Goal: Complete application form: Complete application form

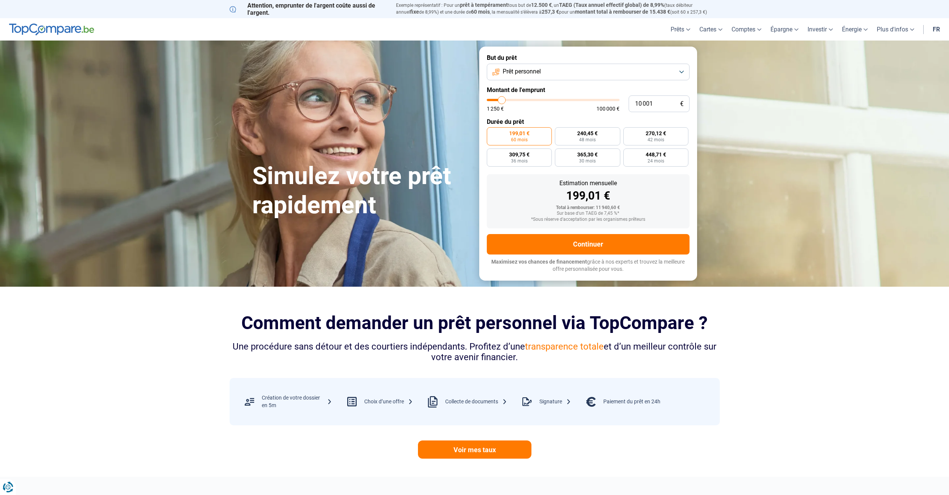
click at [540, 97] on div "10 001 € 1 250 € 100 000 €" at bounding box center [588, 103] width 203 height 17
type input "5 250"
type input "5250"
type input "5 500"
type input "5500"
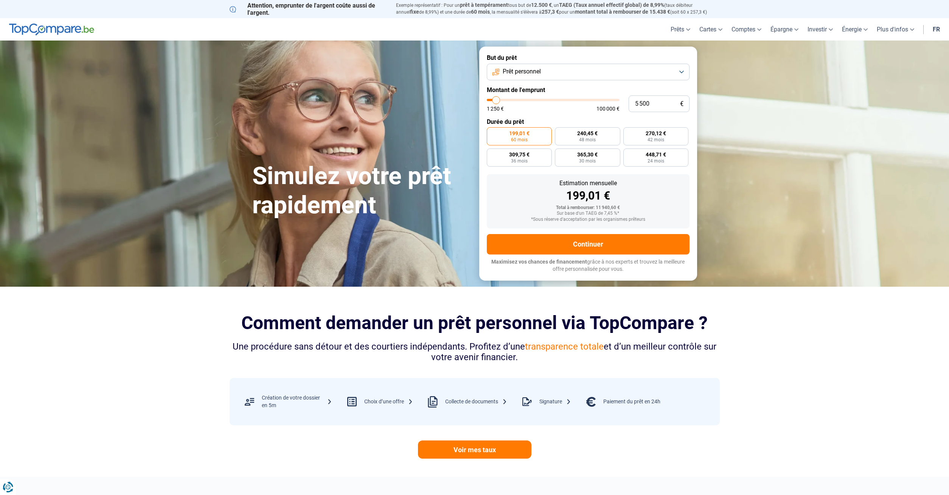
type input "5 750"
type input "5750"
type input "6 500"
type input "6500"
type input "7 000"
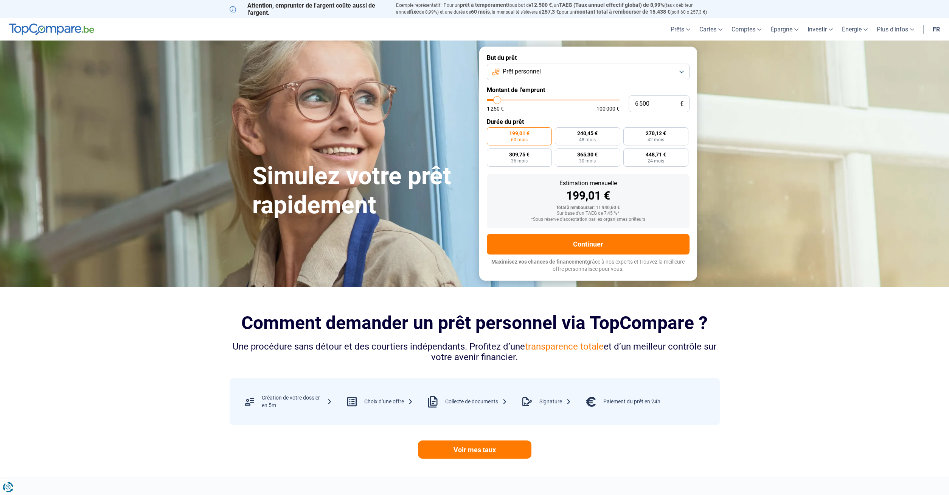
type input "7000"
type input "7 250"
type input "7250"
type input "7 750"
type input "7750"
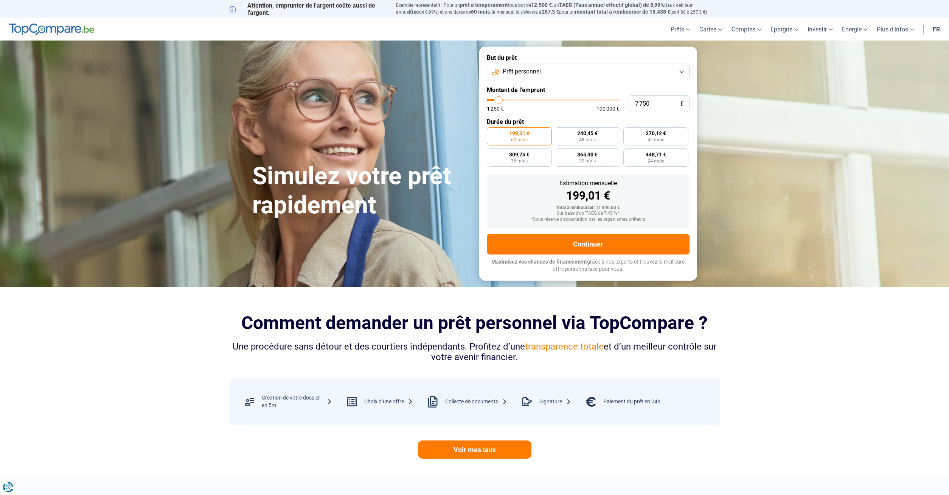
type input "8 500"
type input "8500"
type input "9 000"
type input "9000"
type input "9 500"
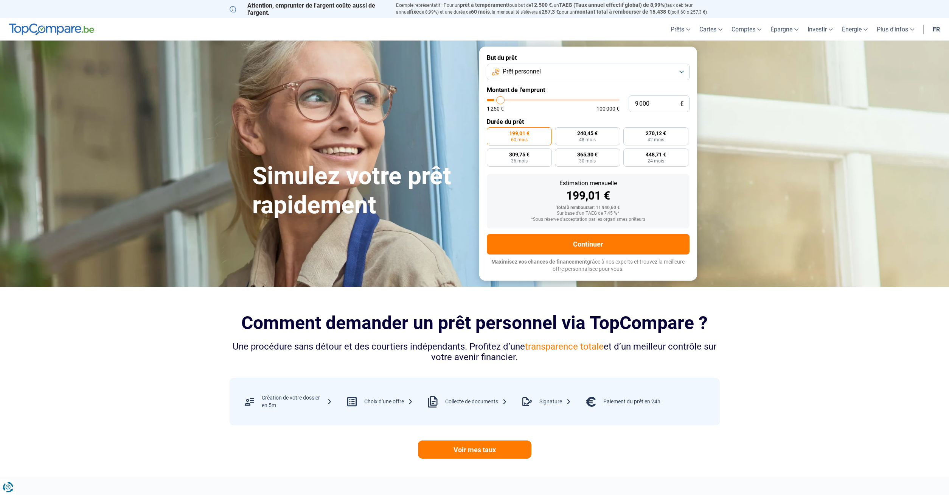
type input "9500"
type input "10 250"
type input "10250"
type input "11 000"
type input "11000"
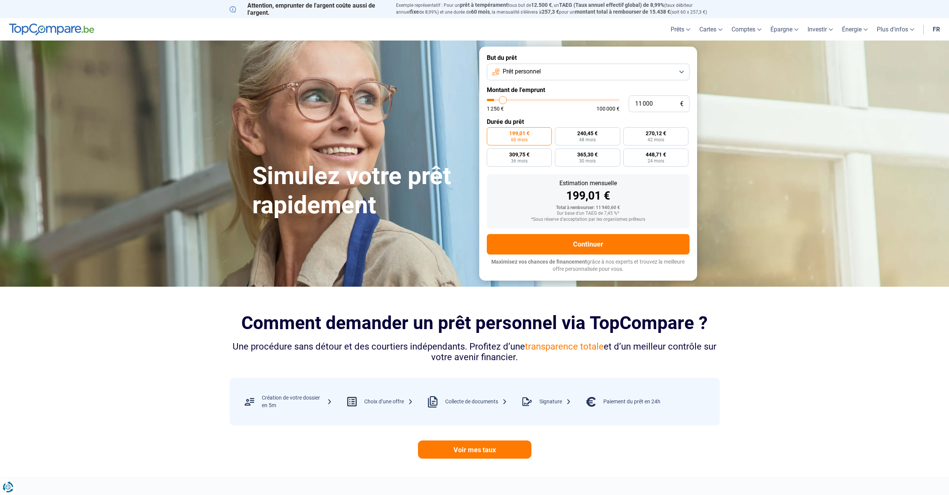
type input "11 750"
type input "11750"
type input "12 250"
type input "12250"
type input "13 250"
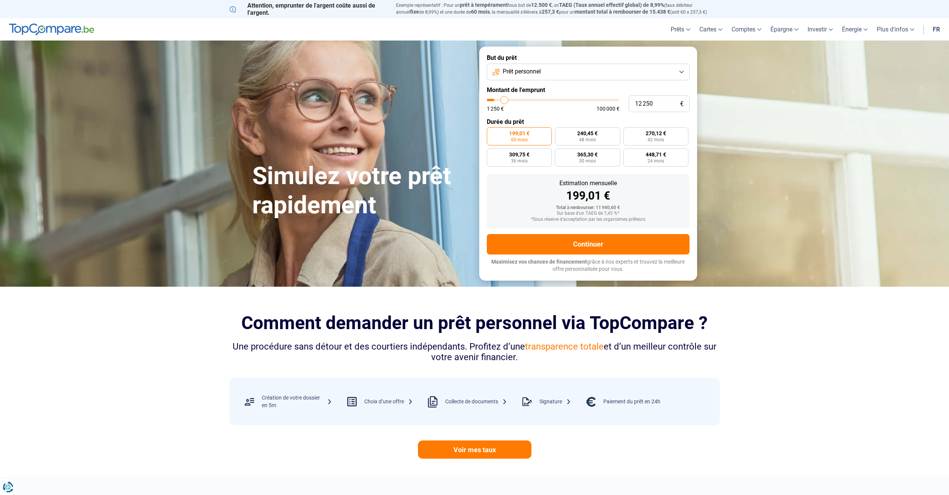
type input "13250"
type input "14 000"
type input "14000"
type input "14 750"
type input "14750"
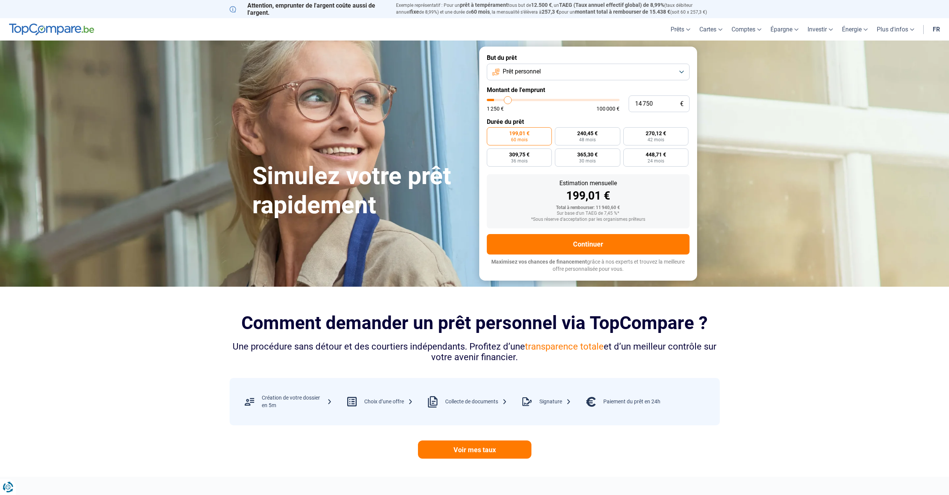
type input "15 250"
type input "15250"
type input "16 000"
type input "16000"
type input "16 500"
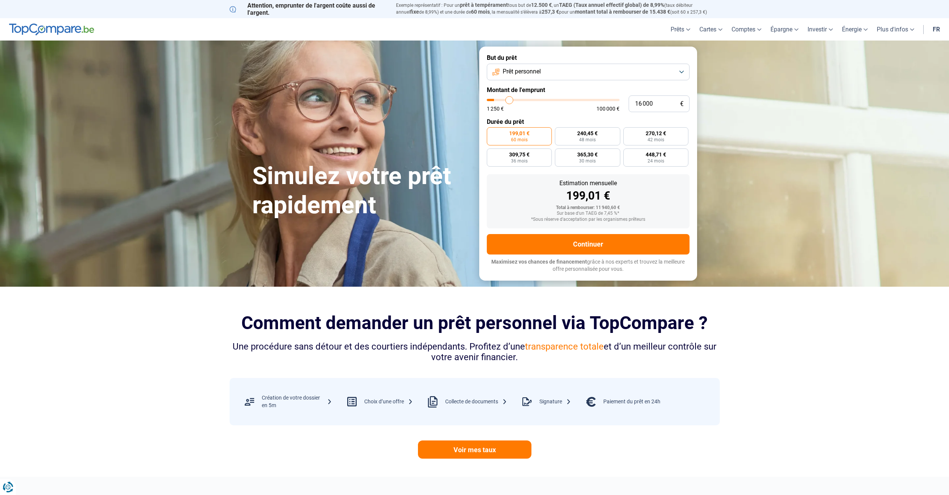
type input "16500"
type input "16 750"
type input "16750"
type input "17 750"
type input "17750"
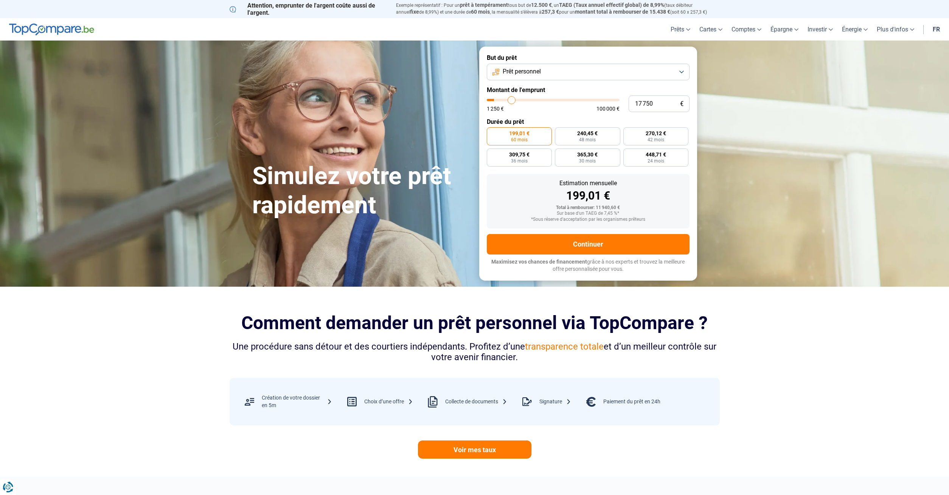
type input "18 000"
type input "18000"
type input "19 000"
type input "19000"
type input "19 250"
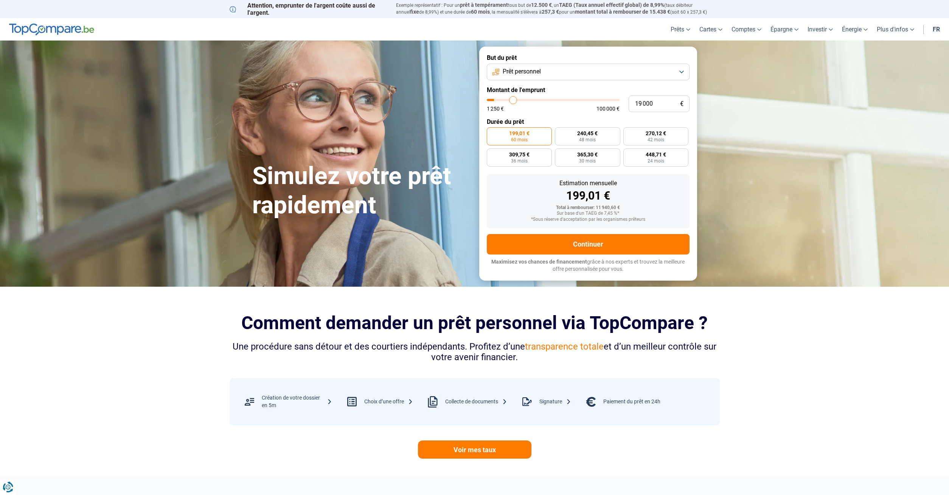
type input "19250"
type input "19 500"
type input "19500"
type input "20 000"
type input "20000"
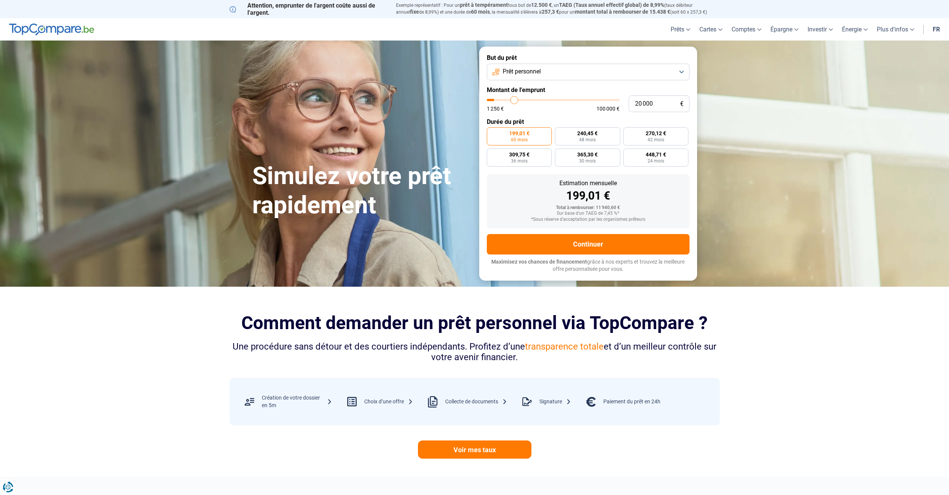
type input "20 250"
type input "20250"
type input "20 750"
type input "20750"
type input "21 250"
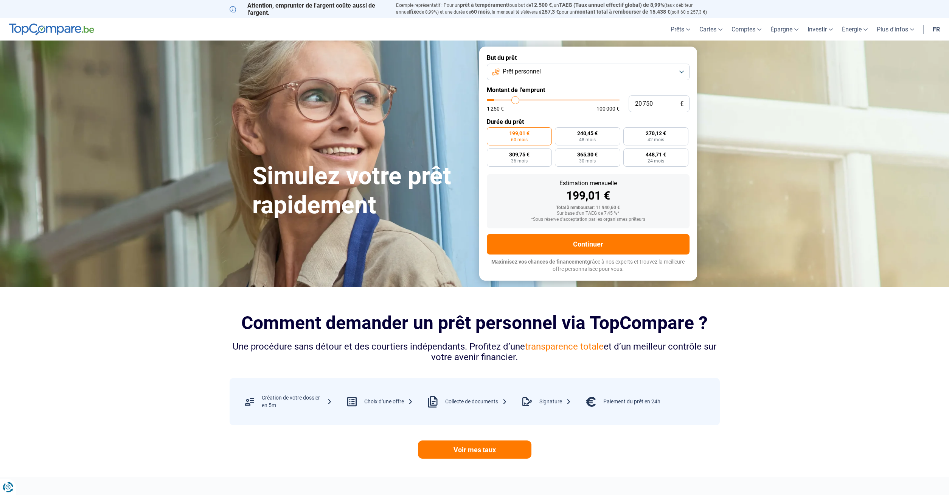
type input "21250"
type input "21 500"
type input "21500"
type input "21 750"
type input "21750"
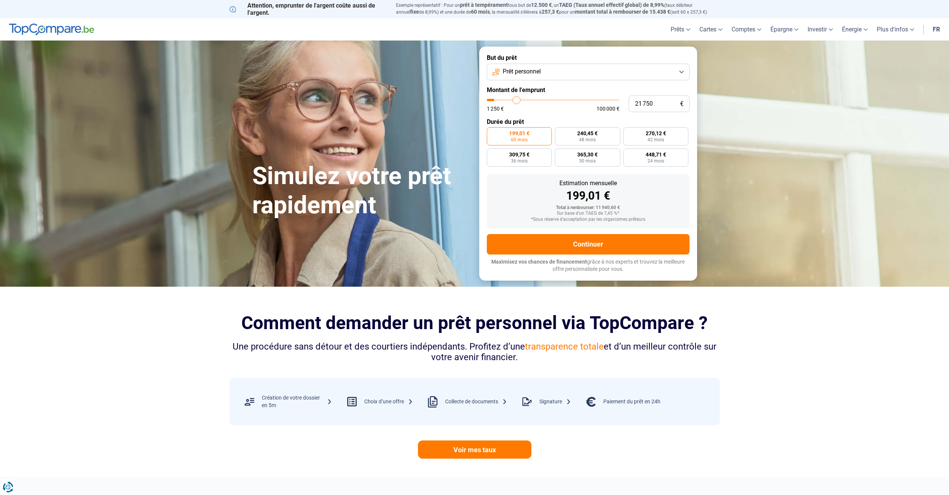
type input "22 250"
type input "22250"
type input "22 500"
type input "22500"
type input "23 000"
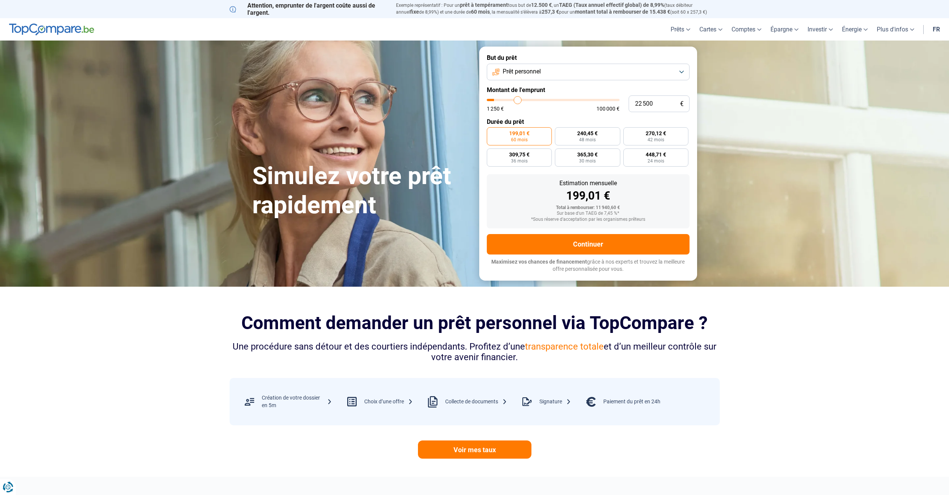
type input "23000"
type input "23 250"
type input "23250"
type input "24 000"
type input "24000"
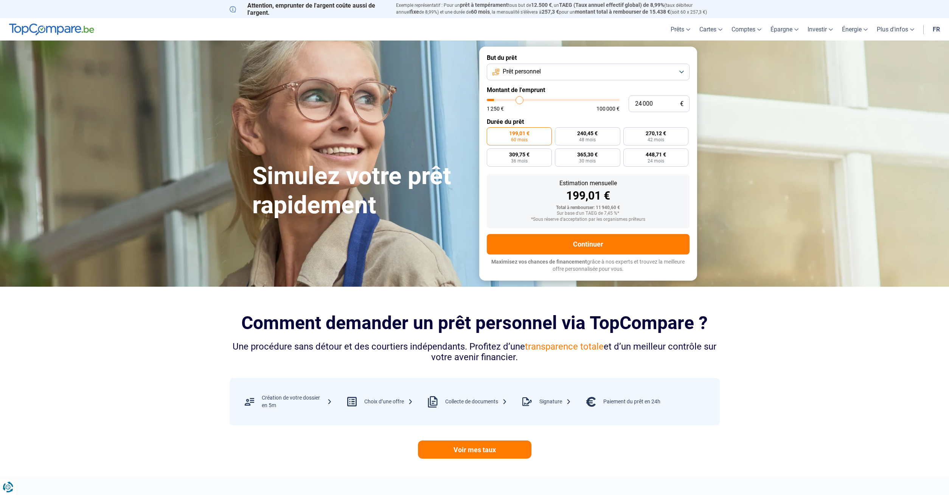
type input "24 250"
type input "24250"
type input "24 500"
type input "24500"
type input "25 500"
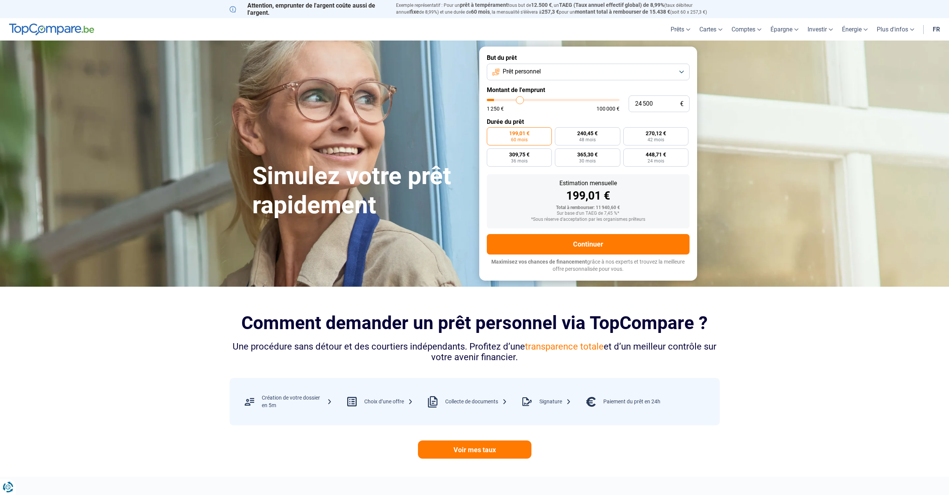
type input "25500"
type input "26 000"
type input "26000"
type input "26 750"
type input "26750"
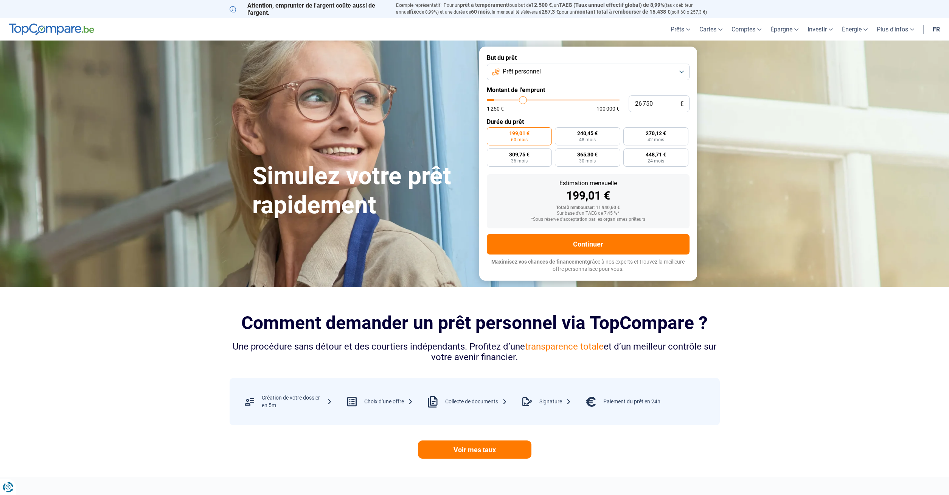
type input "27 000"
type input "27000"
type input "27 500"
type input "27500"
type input "28 250"
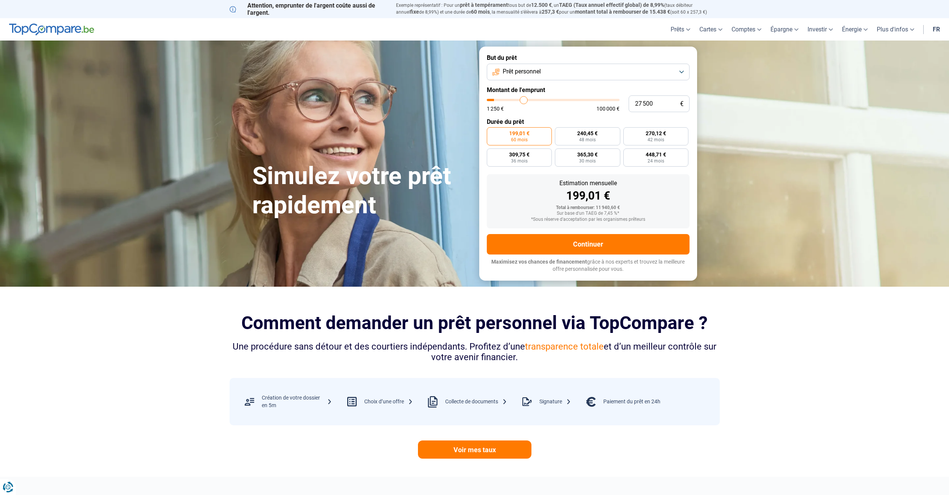
type input "28250"
type input "30 000"
type input "30000"
type input "30 250"
type input "30250"
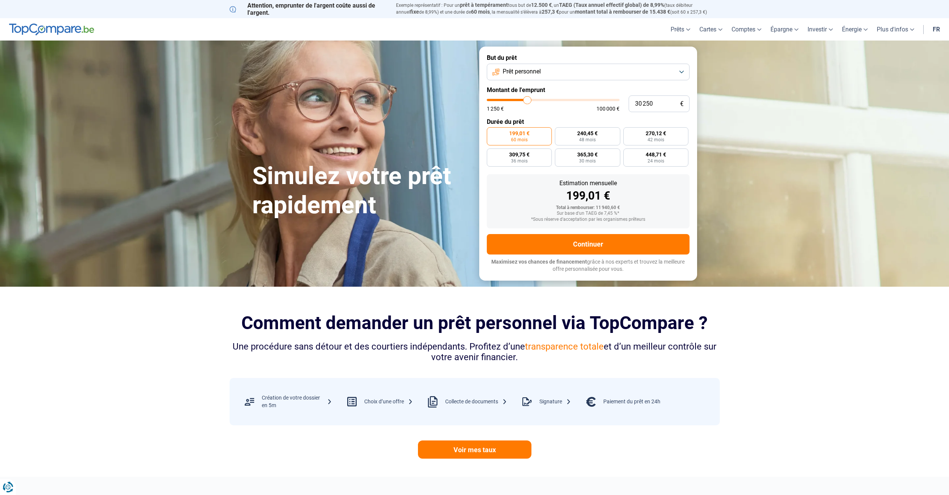
type input "30 750"
type input "30750"
type input "31 500"
type input "31500"
type input "31 750"
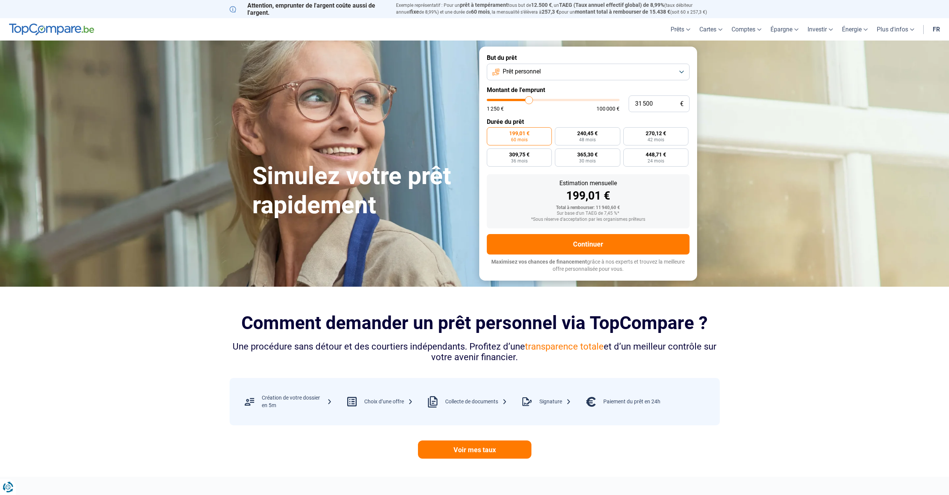
type input "31750"
type input "32 250"
type input "32250"
type input "32 750"
type input "32750"
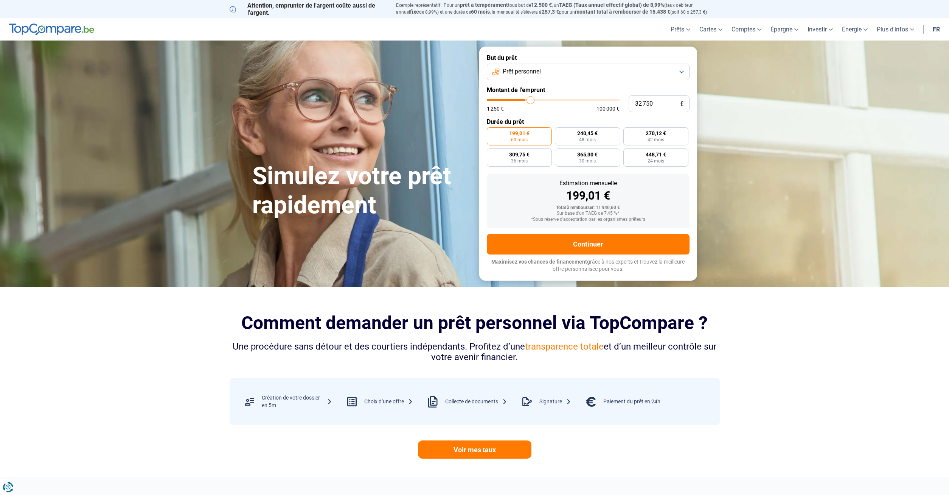
type input "33 000"
type input "33000"
type input "33 250"
type input "33250"
type input "33 500"
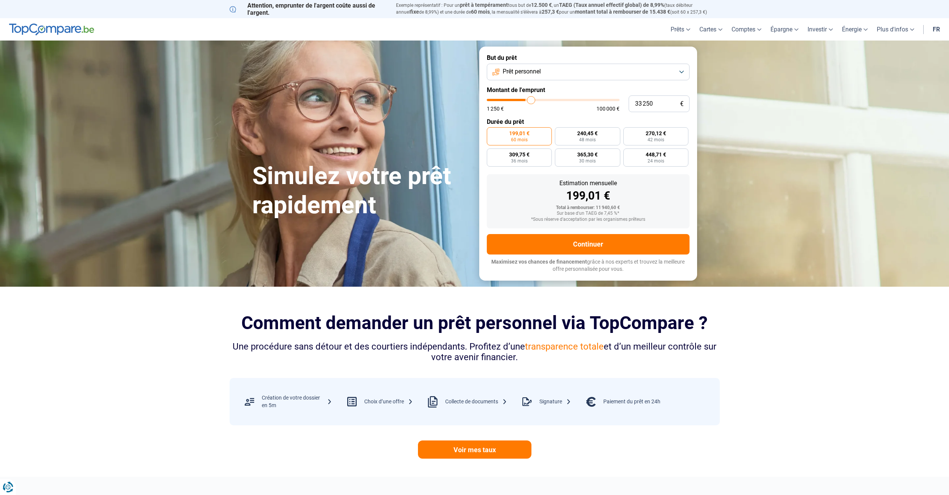
type input "33500"
type input "33 750"
type input "33750"
type input "34 250"
type input "34250"
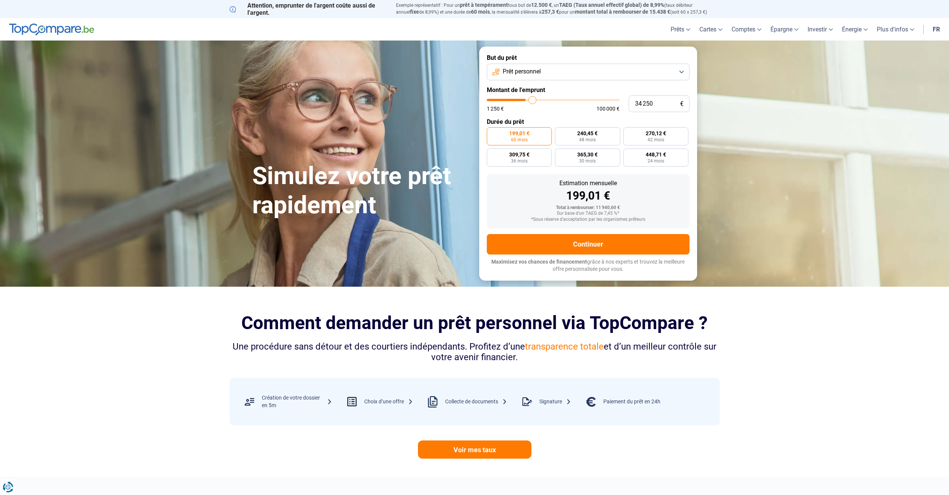
type input "34 500"
type input "34500"
type input "34 750"
type input "34750"
type input "35 250"
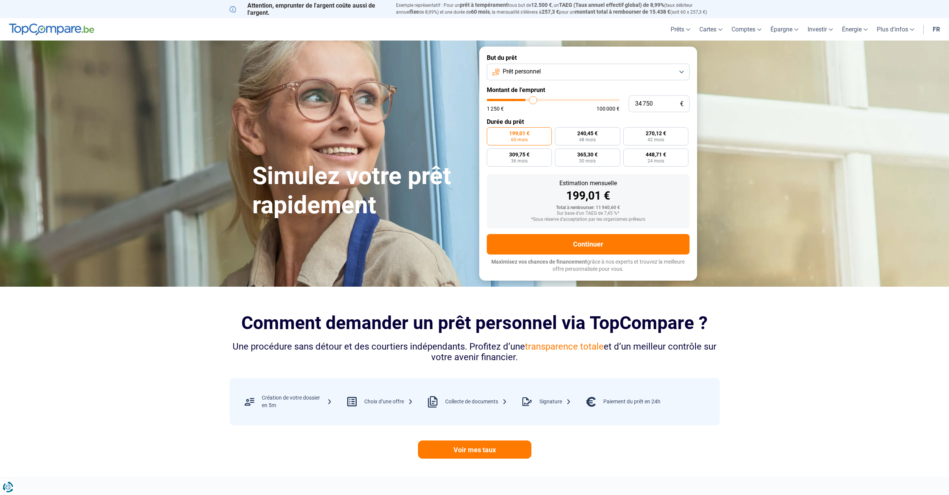
type input "35250"
type input "35 750"
type input "35750"
type input "36 250"
type input "36250"
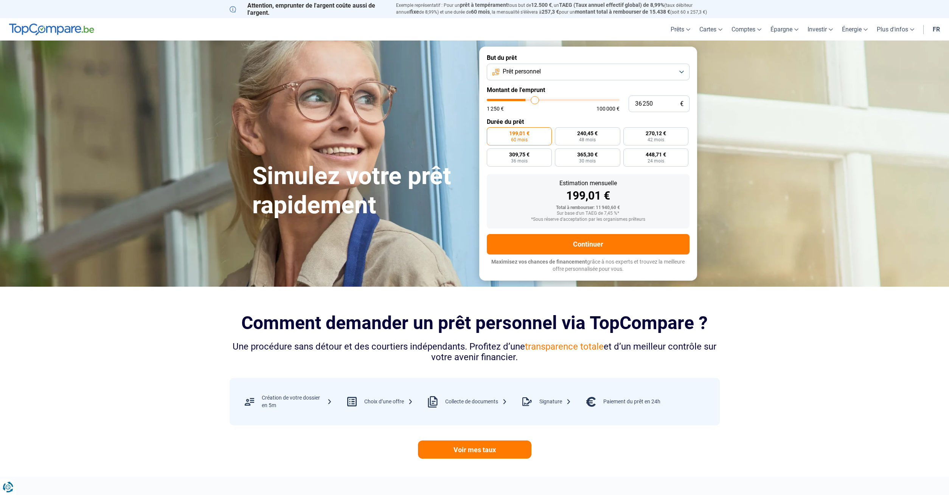
type input "36 500"
type input "36500"
type input "36 750"
type input "36750"
type input "37 500"
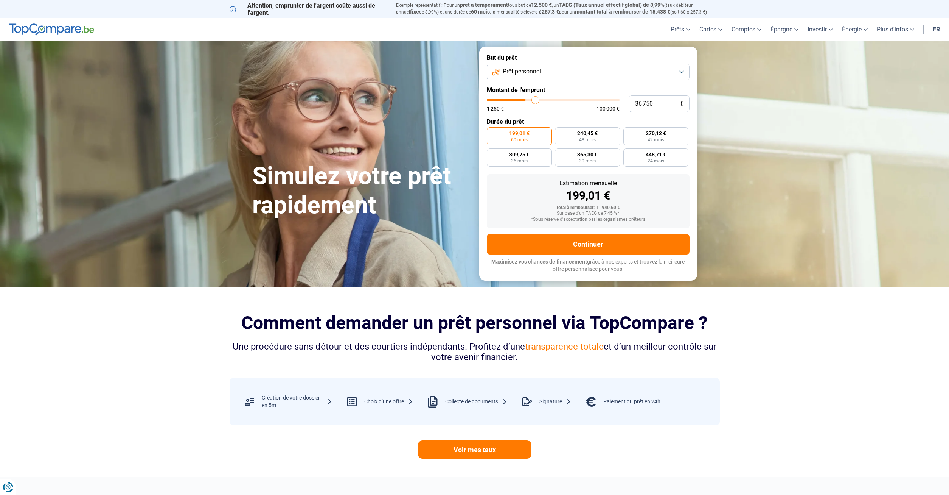
type input "37500"
type input "37 750"
type input "37750"
type input "38 250"
type input "38250"
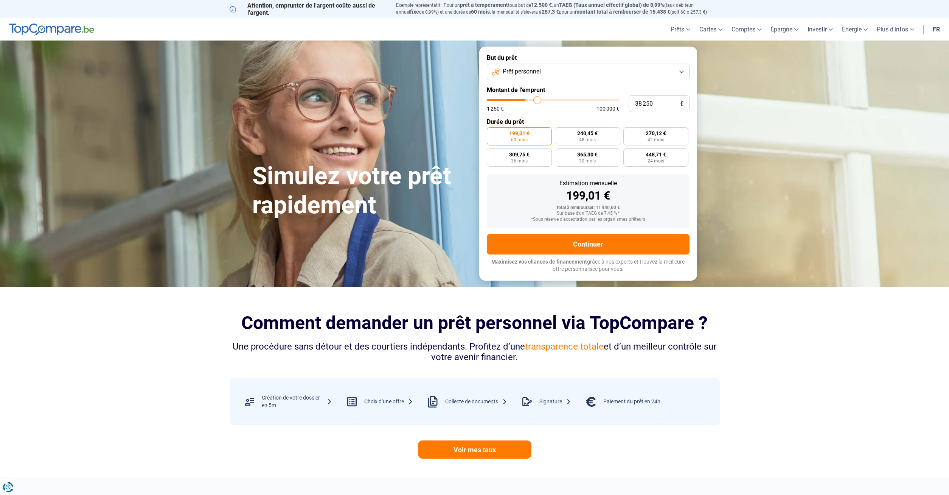
type input "38 750"
type input "38750"
type input "39 000"
type input "39000"
type input "39 500"
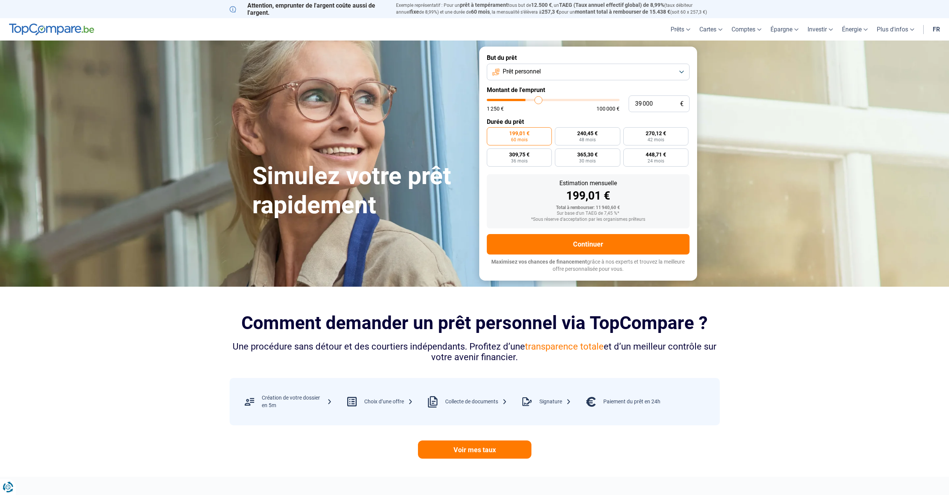
type input "39500"
type input "39 750"
type input "39750"
type input "40 000"
type input "40000"
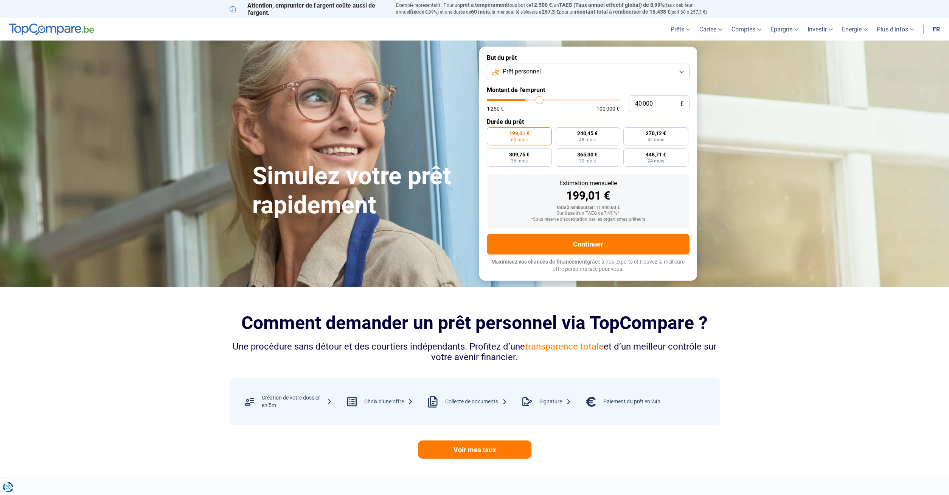
type input "40 500"
type input "40500"
type input "40 750"
type input "40750"
type input "41 000"
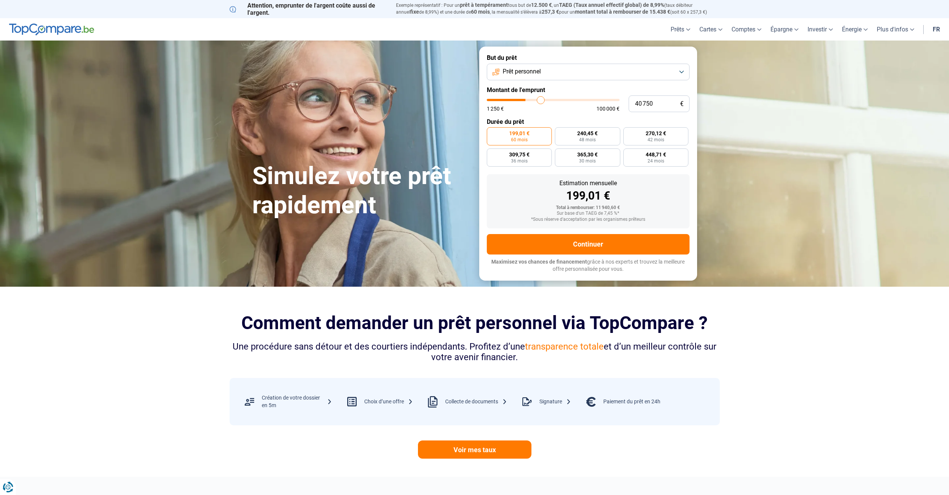
type input "41000"
type input "41 500"
type input "41500"
type input "42 000"
type input "42000"
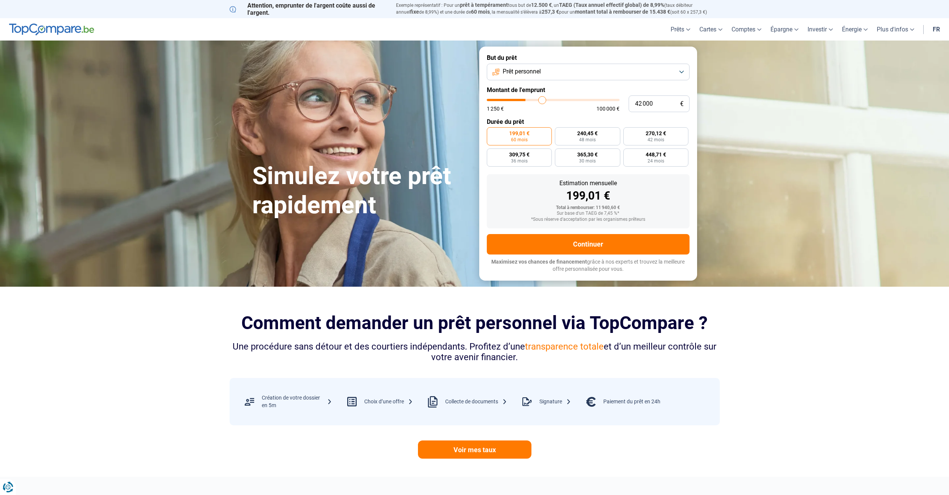
type input "42 500"
type input "42500"
type input "42 750"
type input "42750"
type input "43 500"
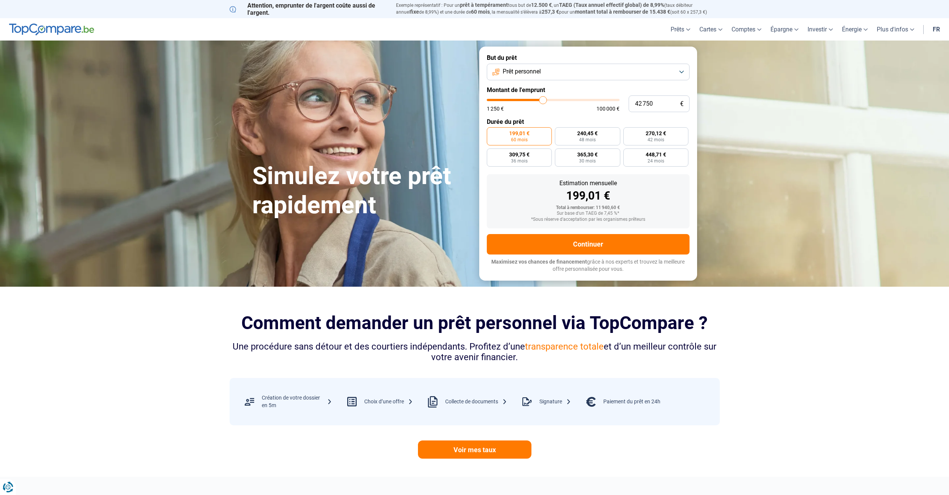
type input "43500"
type input "43 750"
type input "43750"
type input "44 000"
type input "44000"
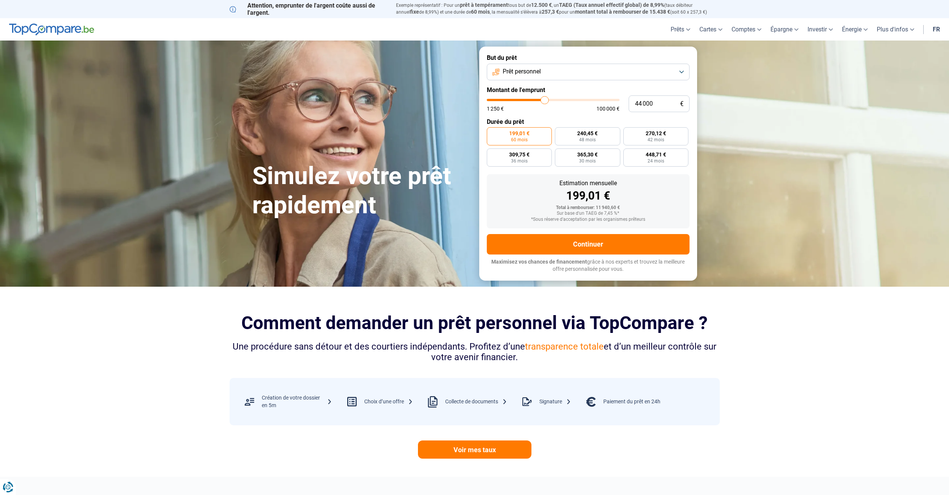
type input "44 250"
type input "44250"
type input "44 500"
type input "44500"
type input "45 000"
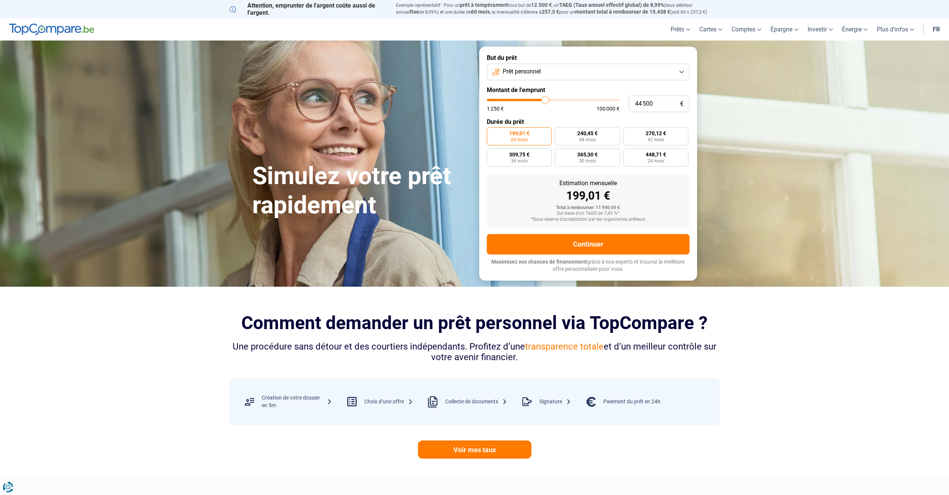
type input "45000"
type input "44 500"
type input "44500"
type input "44 250"
type input "44250"
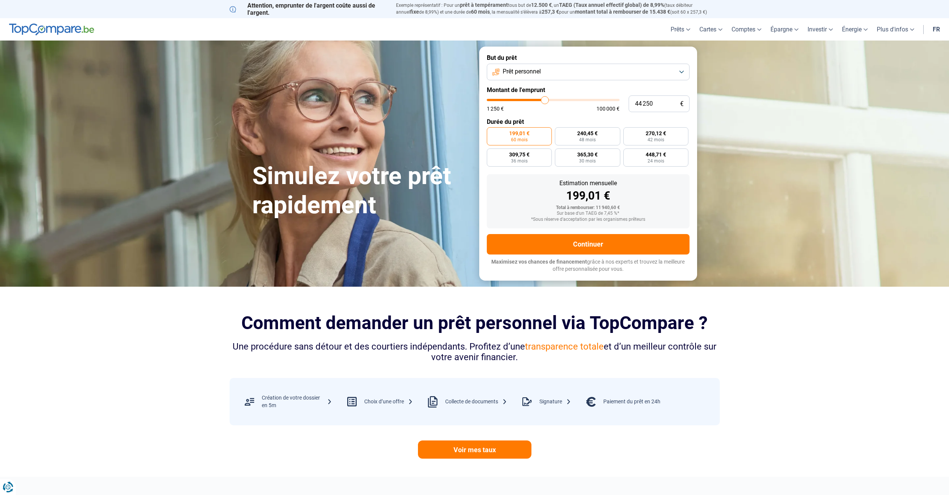
type input "44 000"
type input "44000"
type input "43 750"
type input "43750"
type input "43 500"
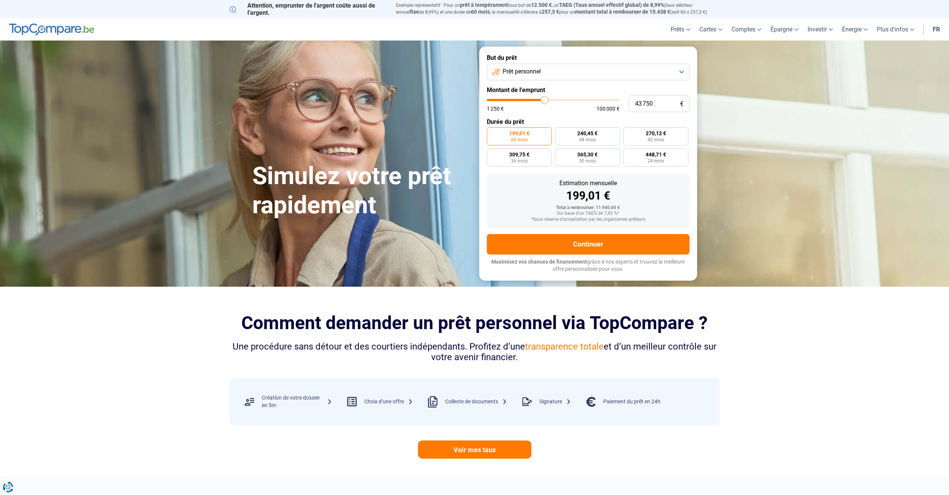
type input "43500"
type input "43 000"
type input "43000"
type input "42 750"
type input "42750"
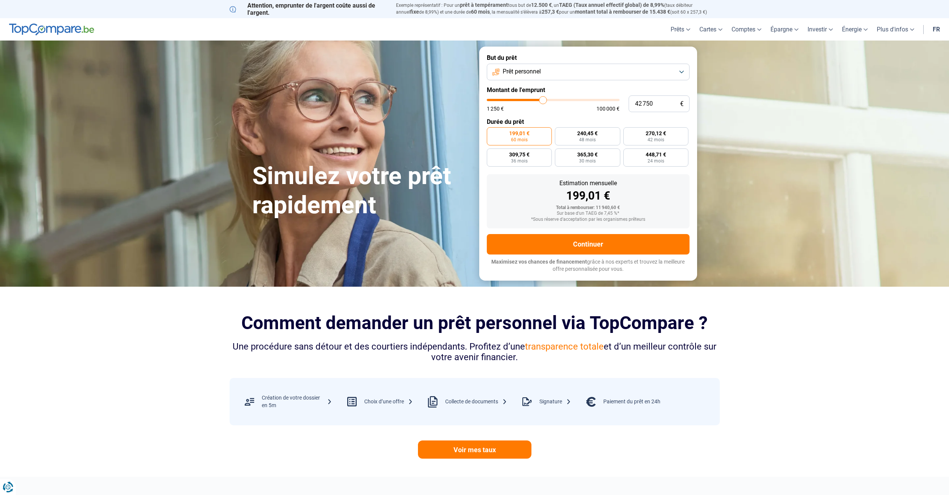
type input "42 500"
type input "42500"
type input "42 250"
type input "42250"
type input "41 500"
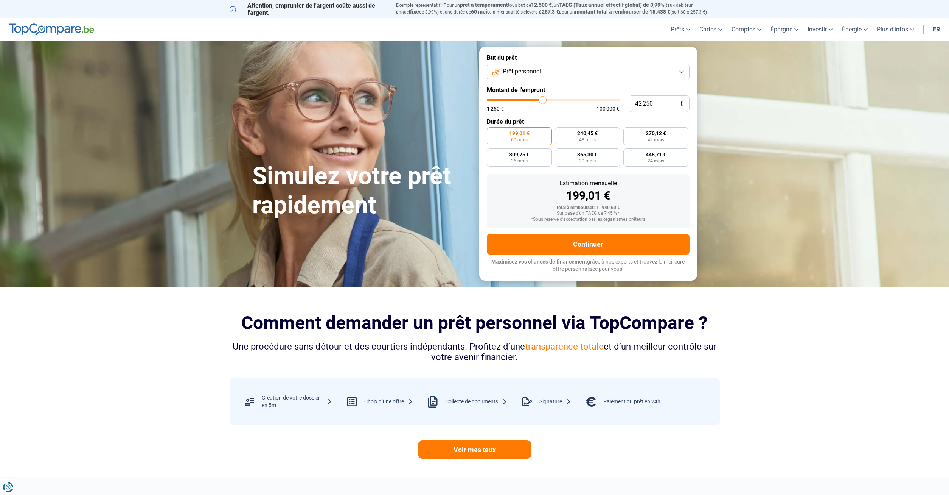
type input "41500"
type input "41 000"
type input "41000"
type input "40 750"
type input "40750"
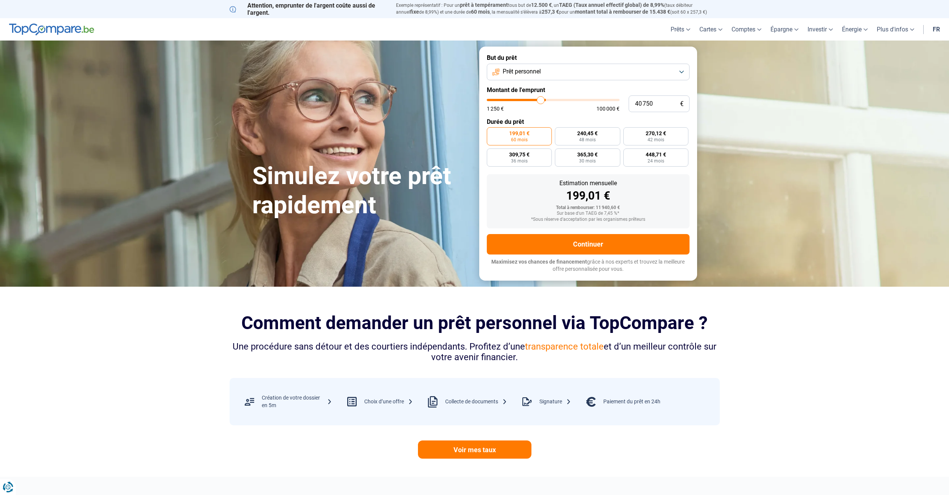
type input "40 500"
type input "40500"
type input "39 750"
type input "39750"
type input "39 500"
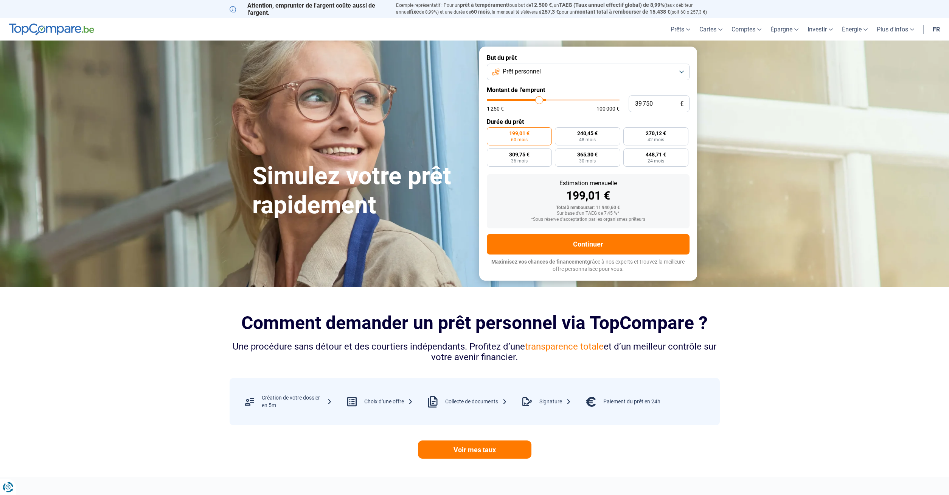
type input "39500"
drag, startPoint x: 496, startPoint y: 99, endPoint x: 537, endPoint y: 93, distance: 42.0
click at [537, 99] on input "range" at bounding box center [553, 100] width 133 height 2
click at [576, 71] on button "Prêt personnel" at bounding box center [588, 72] width 203 height 17
click at [552, 100] on li "Regroupement de crédits" at bounding box center [588, 106] width 195 height 16
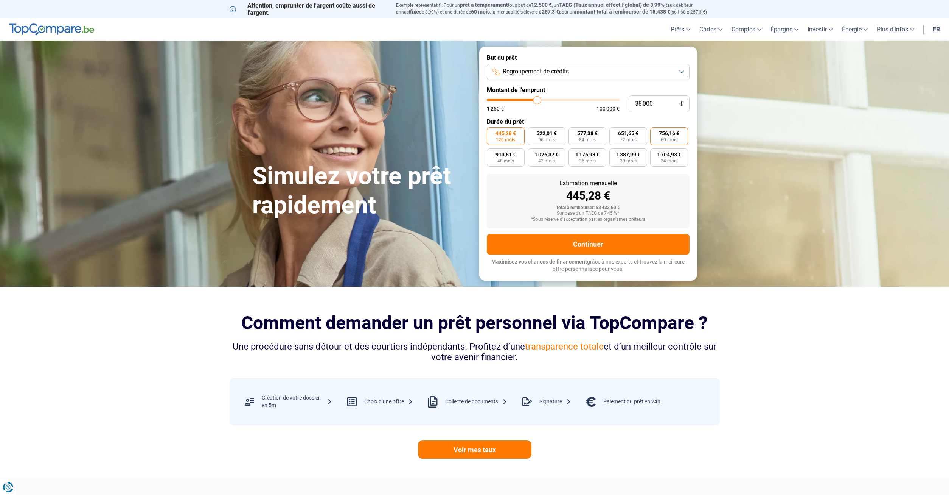
click at [668, 132] on span "756,16 €" at bounding box center [669, 133] width 20 height 5
click at [655, 132] on input "756,16 € 60 mois" at bounding box center [652, 129] width 5 height 5
click at [590, 243] on button "Continuer" at bounding box center [588, 244] width 203 height 20
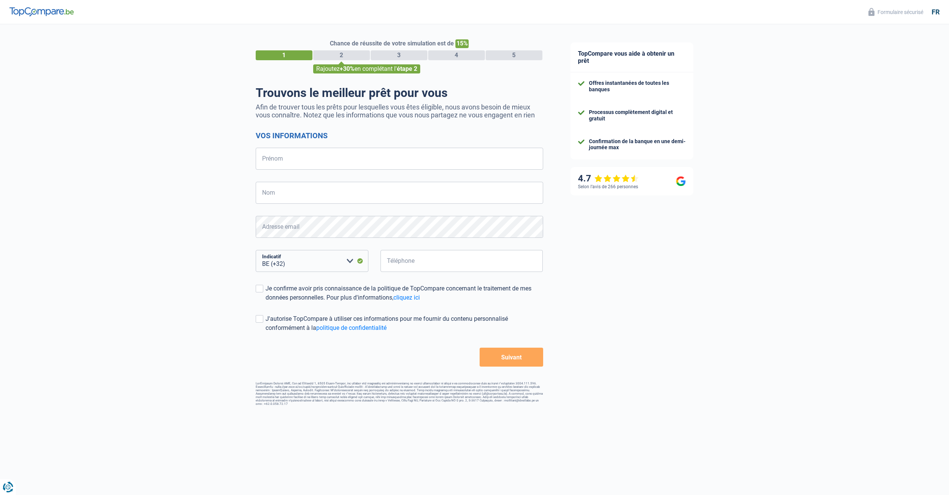
select select "32"
